Goal: Register for event/course

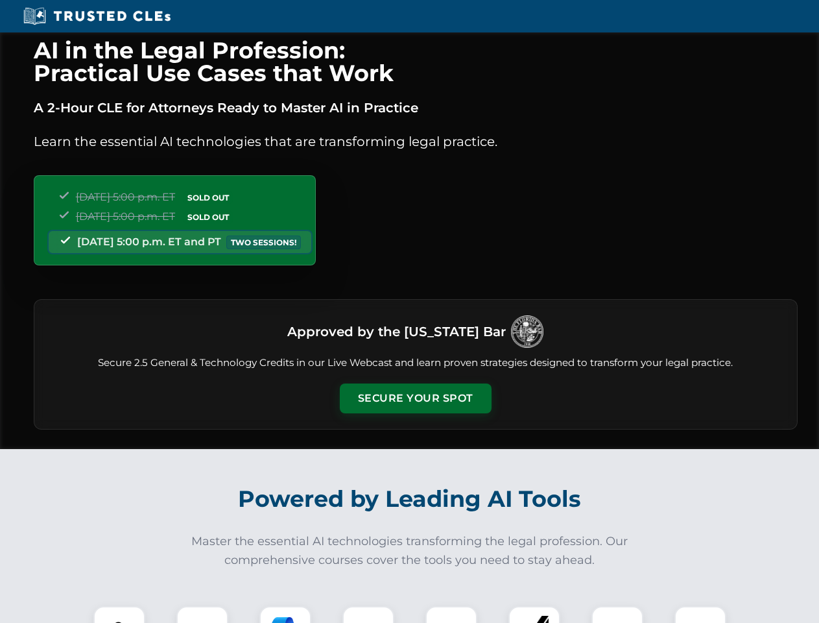
click at [415, 398] on button "Secure Your Spot" at bounding box center [416, 398] width 152 height 30
click at [119, 614] on img at bounding box center [120, 632] width 38 height 38
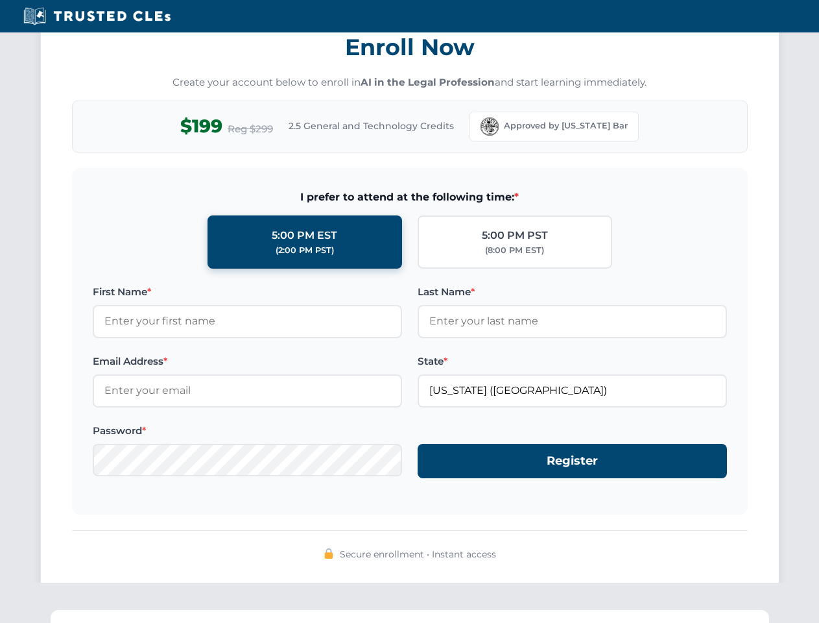
scroll to position [1274, 0]
